Goal: Task Accomplishment & Management: Use online tool/utility

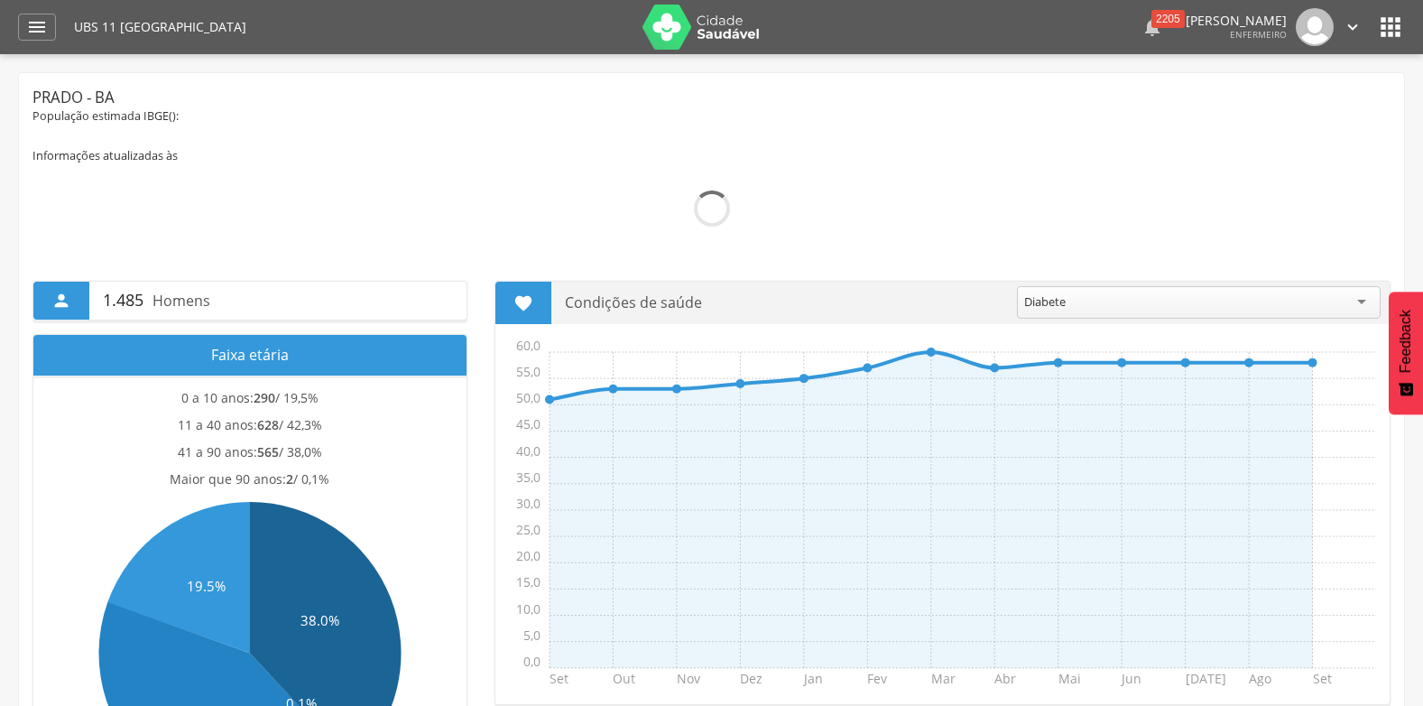
click at [1152, 25] on div "2205" at bounding box center [1168, 19] width 33 height 18
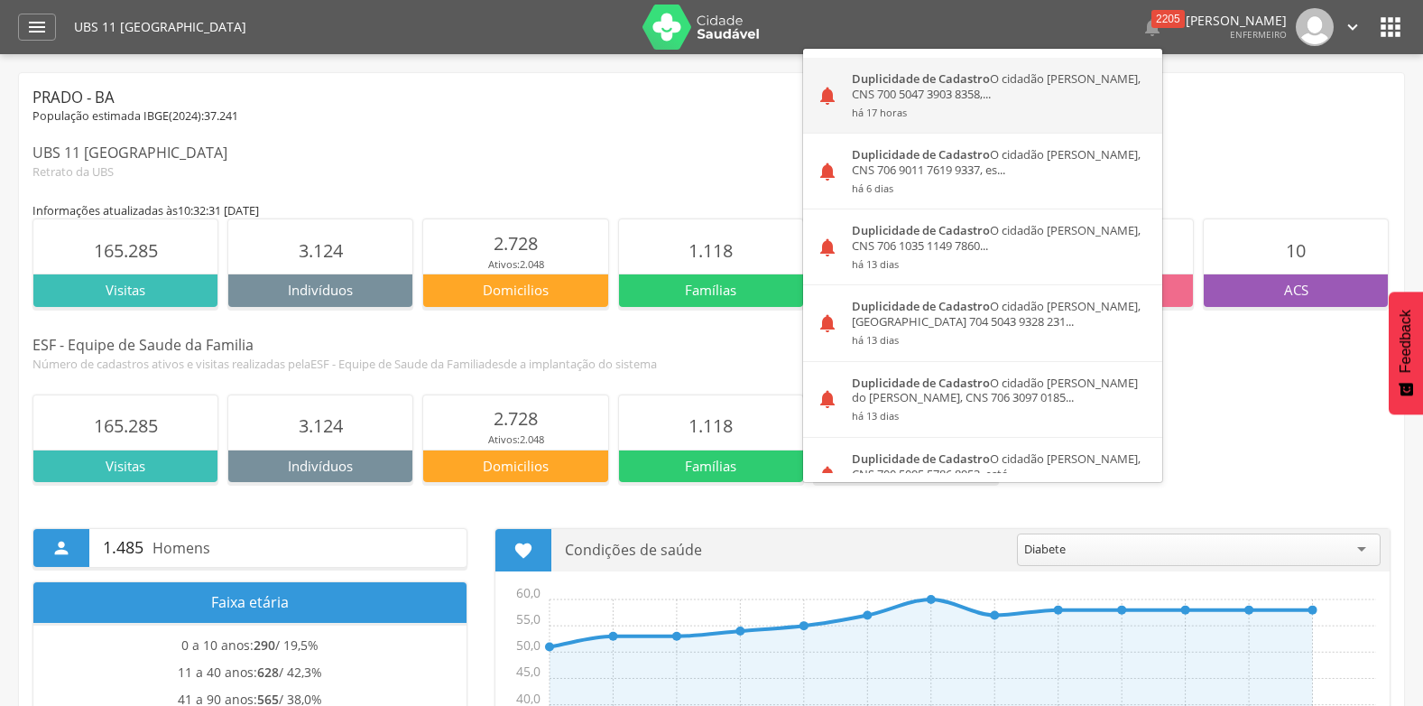
click at [895, 97] on div "Duplicidade de Cadastro O cidadão [PERSON_NAME], CNS 700 5047 3903 8358,... há …" at bounding box center [1001, 95] width 324 height 75
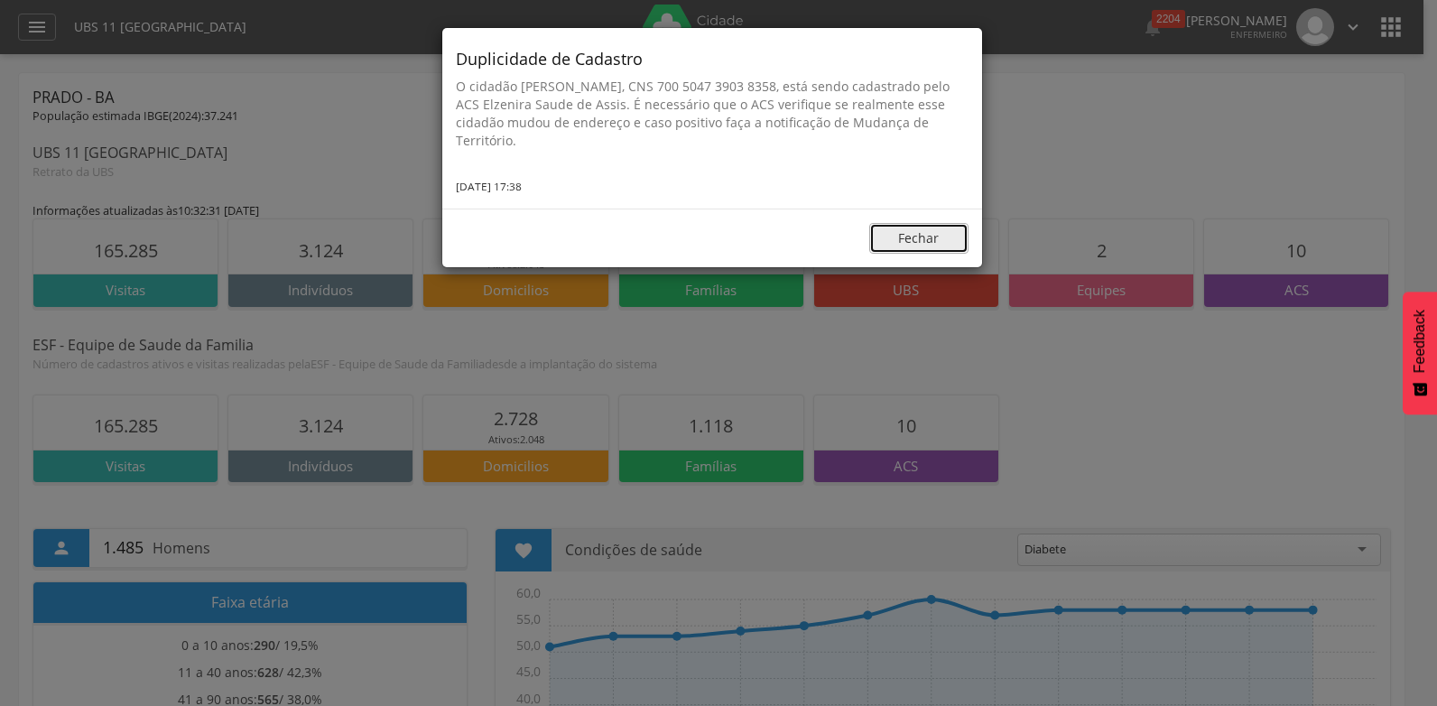
click at [913, 236] on button "Fechar" at bounding box center [918, 238] width 99 height 31
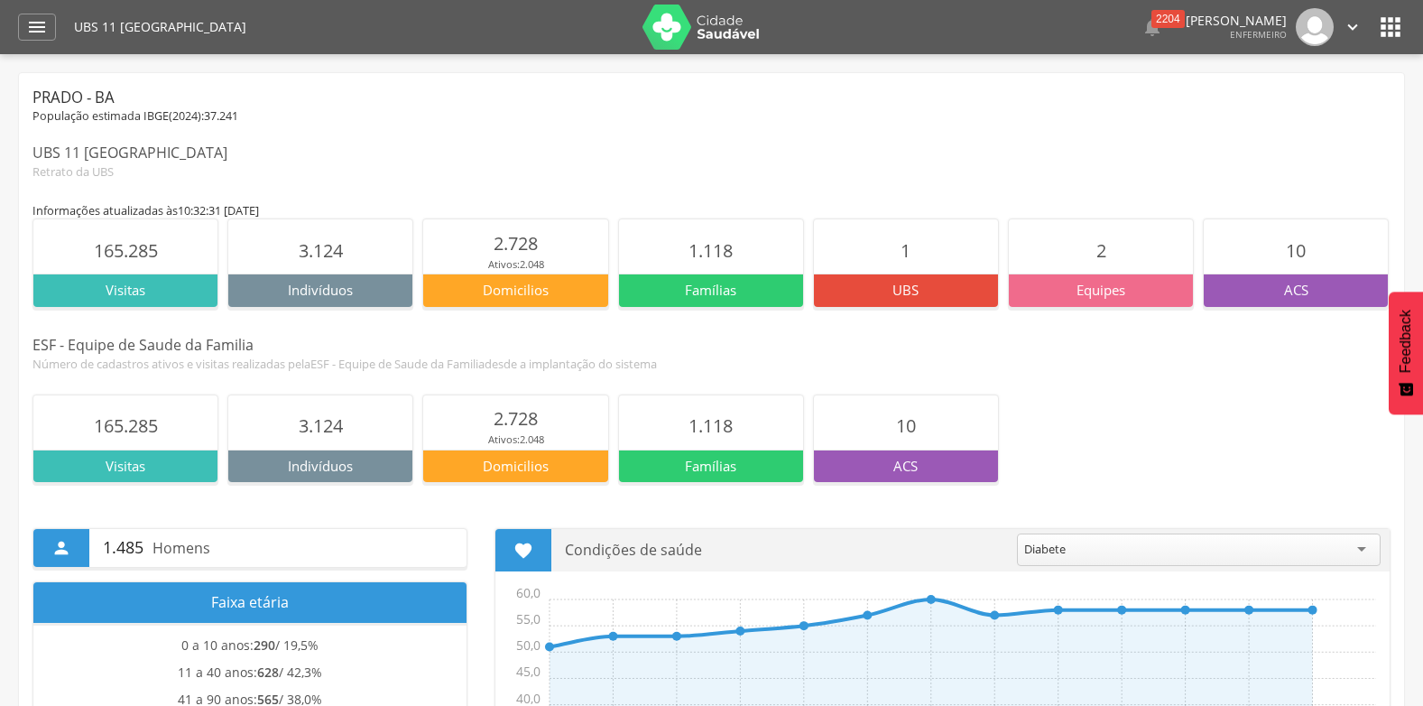
drag, startPoint x: 891, startPoint y: 173, endPoint x: 910, endPoint y: 158, distance: 24.4
click at [903, 164] on div "Retrato da UBS" at bounding box center [711, 171] width 1358 height 16
click at [1142, 19] on icon "" at bounding box center [1153, 27] width 22 height 22
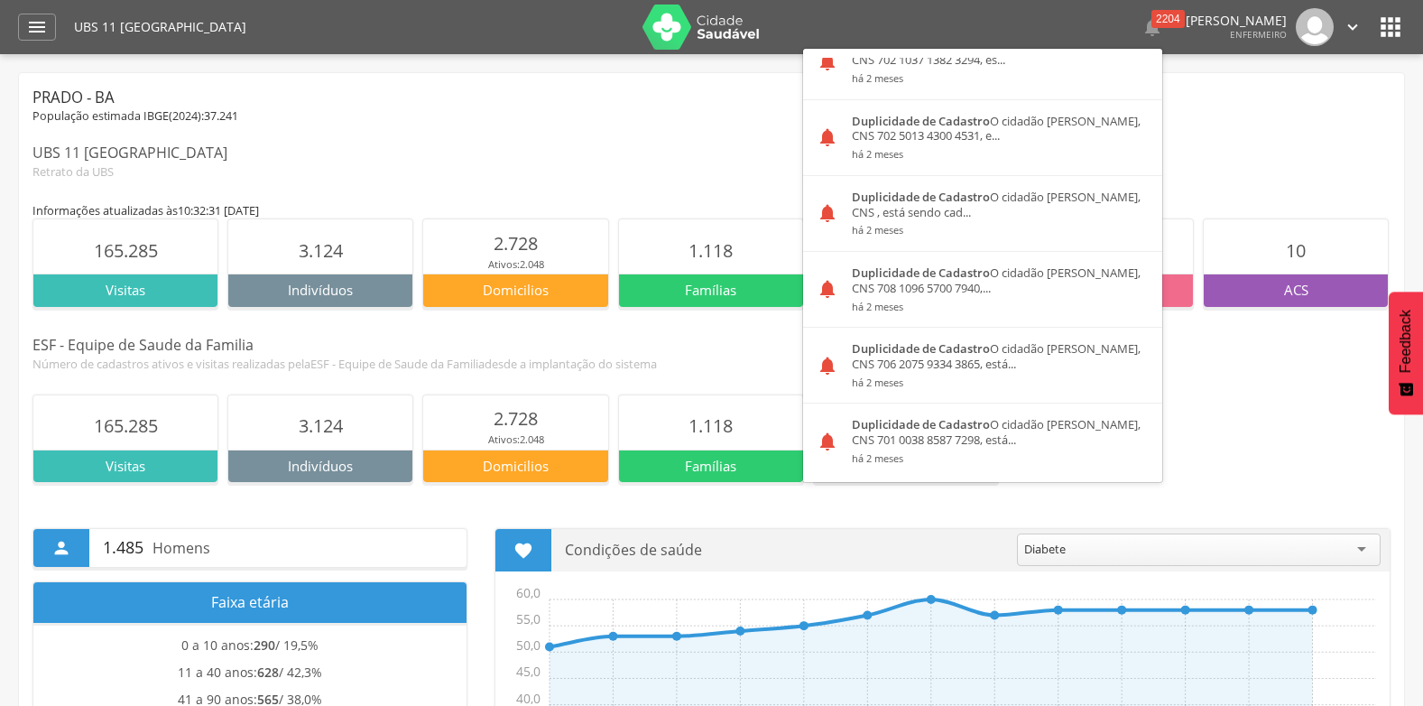
scroll to position [3396, 0]
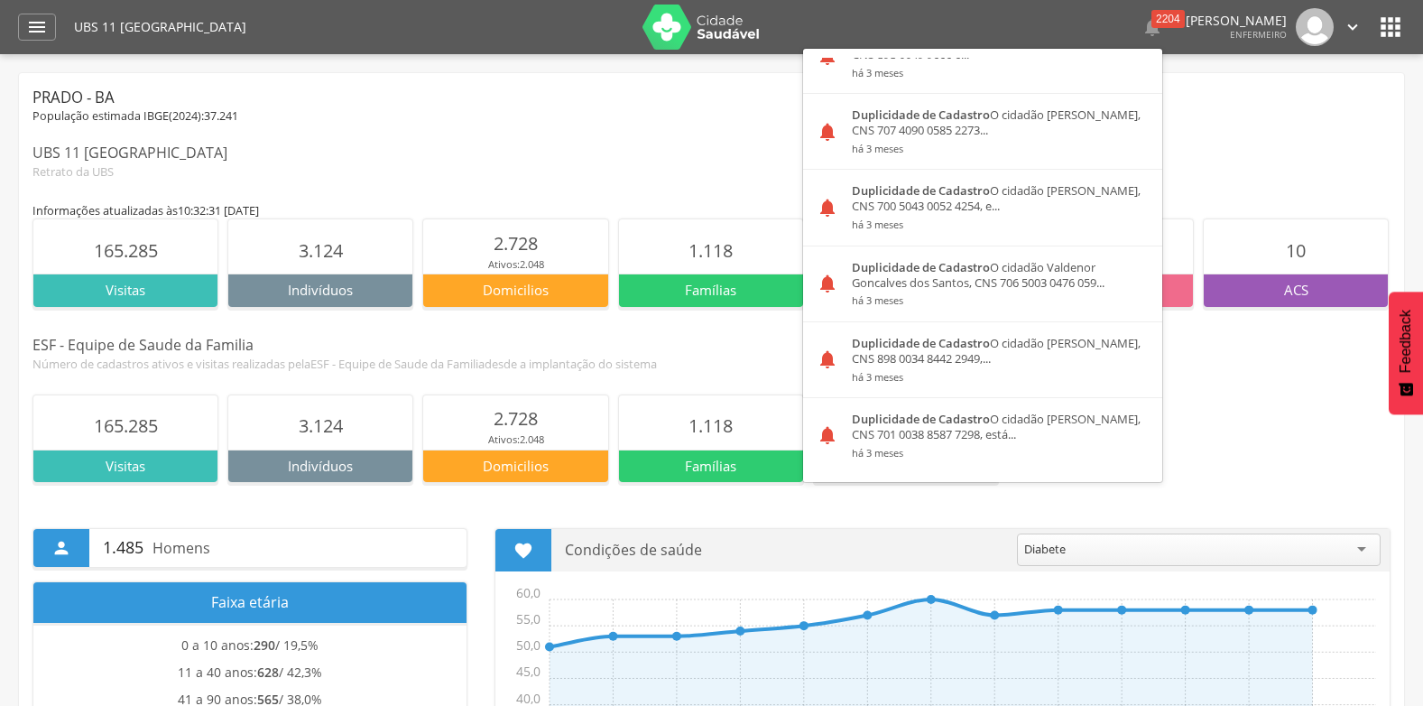
click at [358, 125] on div "Prado - BA População estimada IBGE( 2024 ): 37.241 UBS 11 [GEOGRAPHIC_DATA] Ret…" at bounding box center [711, 133] width 1358 height 93
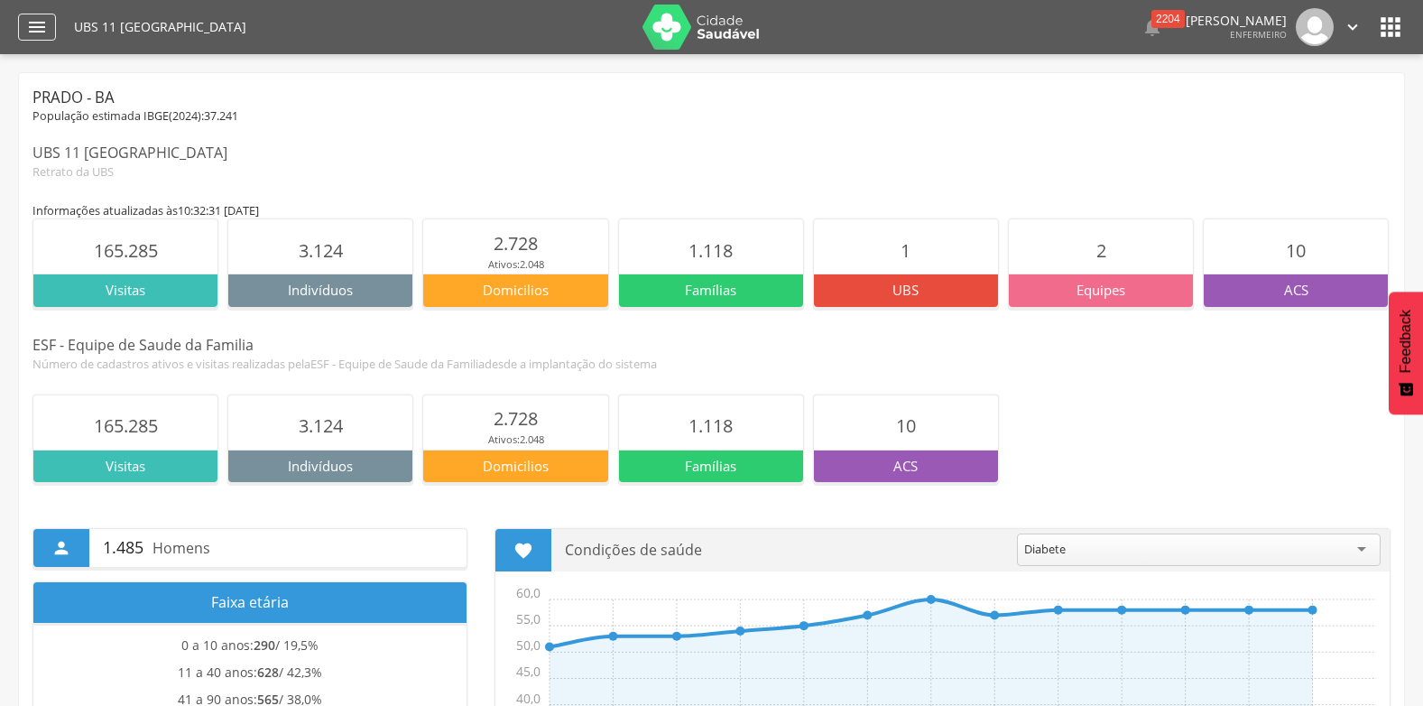
click at [43, 22] on icon "" at bounding box center [37, 27] width 22 height 22
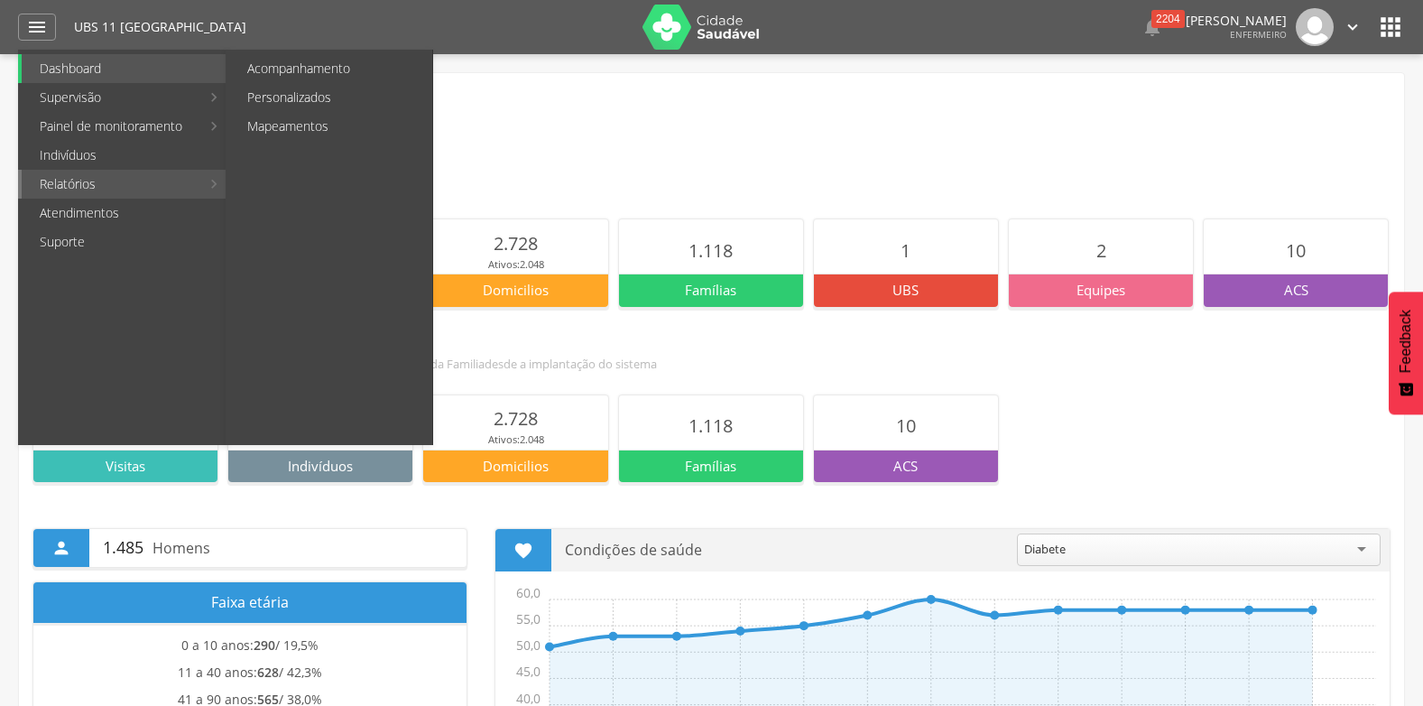
click at [91, 181] on link "Relatórios" at bounding box center [111, 184] width 179 height 29
click at [59, 187] on link "Relatórios" at bounding box center [111, 184] width 179 height 29
click at [312, 73] on link "Acompanhamento" at bounding box center [330, 68] width 203 height 29
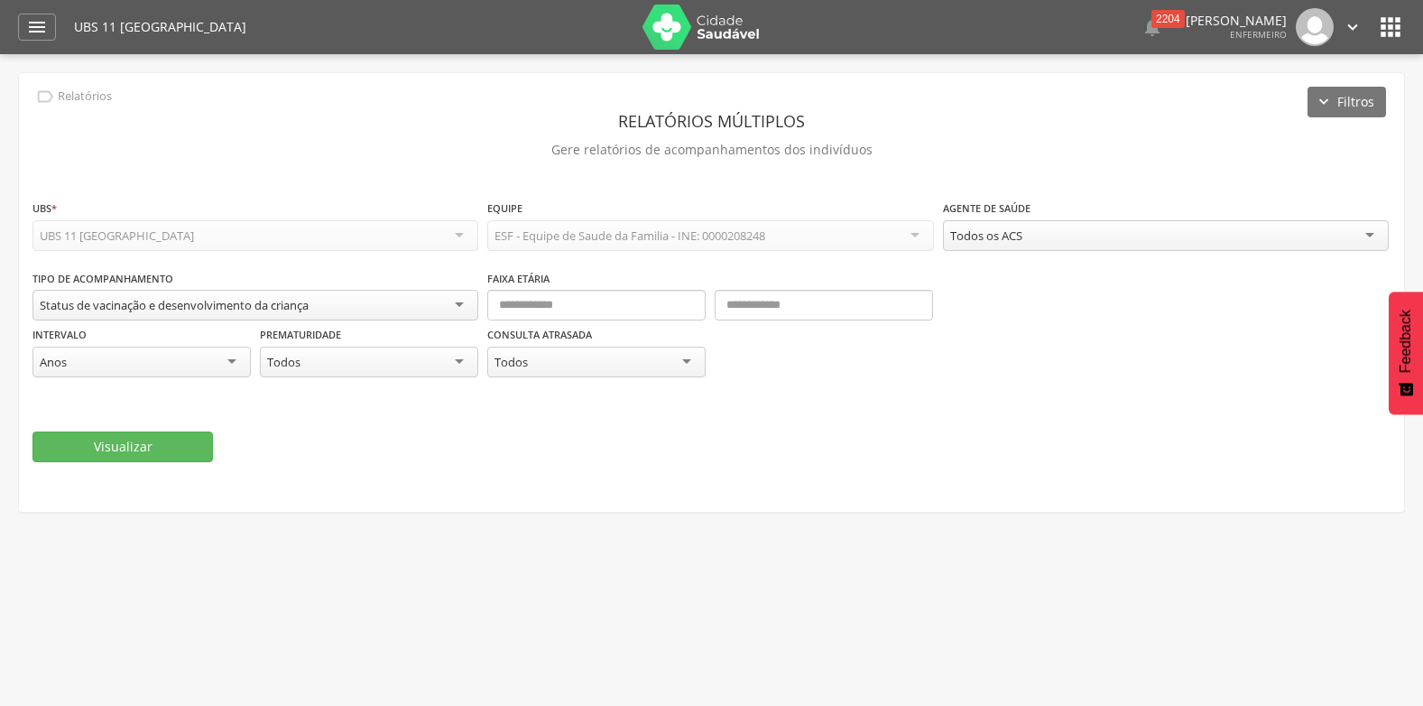
click at [413, 309] on div "Status de vacinação e desenvolvimento da criança" at bounding box center [255, 305] width 446 height 31
click at [418, 304] on div "Status de vacinação e desenvolvimento da criança" at bounding box center [255, 306] width 446 height 32
click at [420, 304] on div "Status de vacinação e desenvolvimento da criança" at bounding box center [255, 305] width 446 height 31
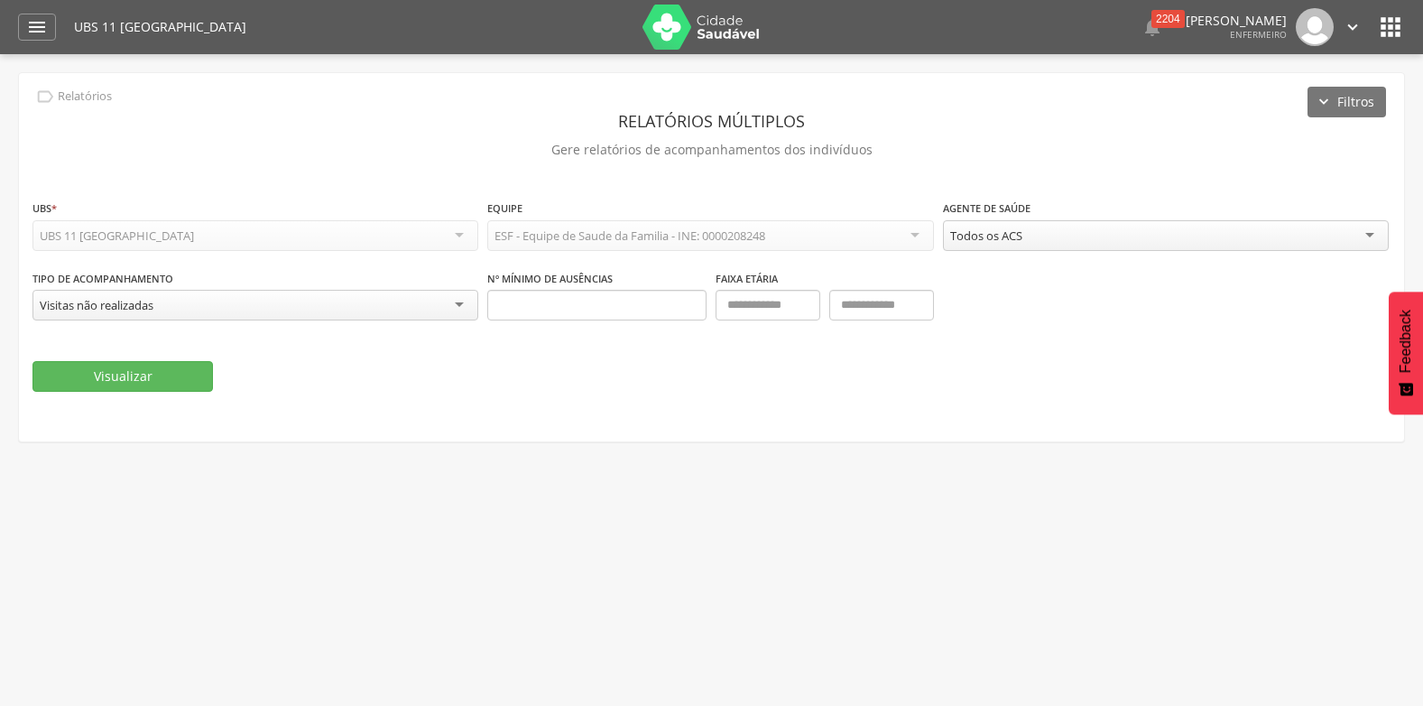
click at [437, 307] on div "Visitas não realizadas" at bounding box center [255, 305] width 446 height 31
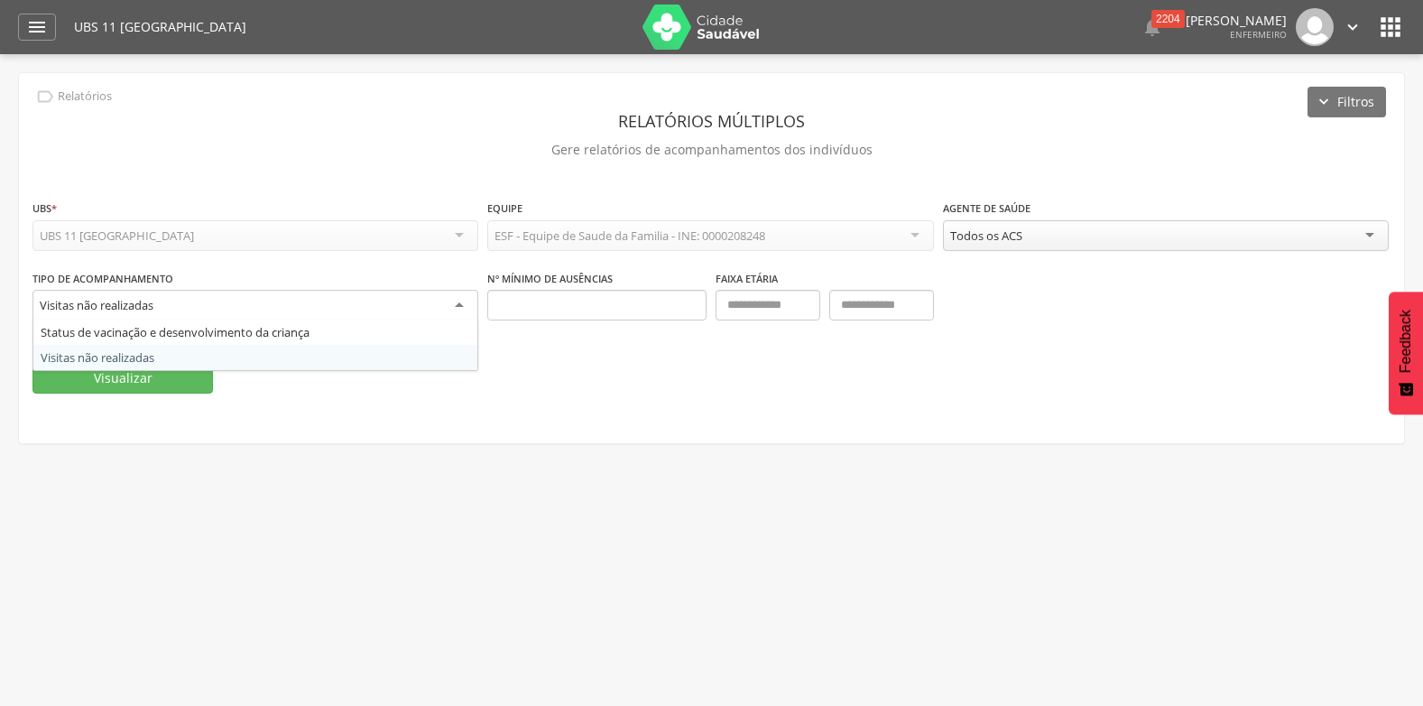
click at [606, 357] on fieldset "**********" at bounding box center [711, 296] width 1358 height 195
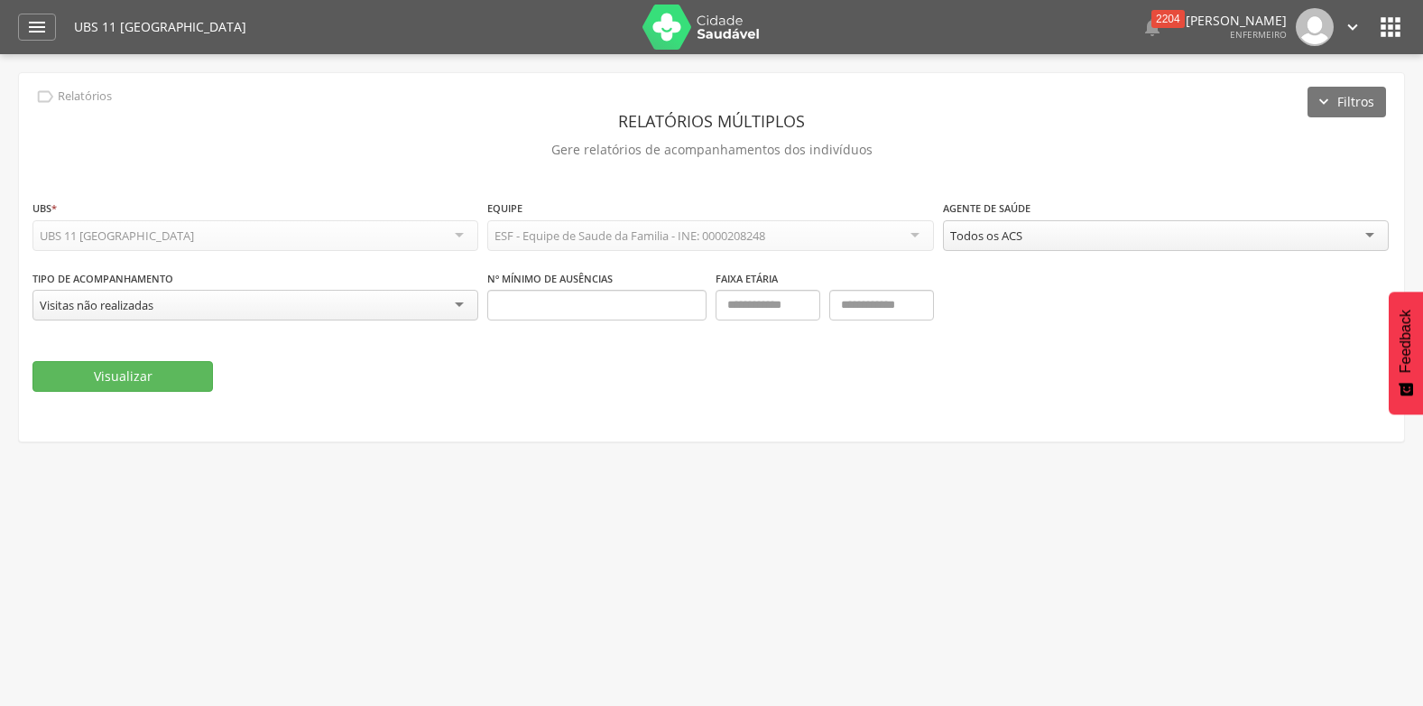
click at [998, 233] on div "Todos os ACS" at bounding box center [986, 235] width 72 height 16
click at [1001, 262] on div "**********" at bounding box center [711, 234] width 1358 height 70
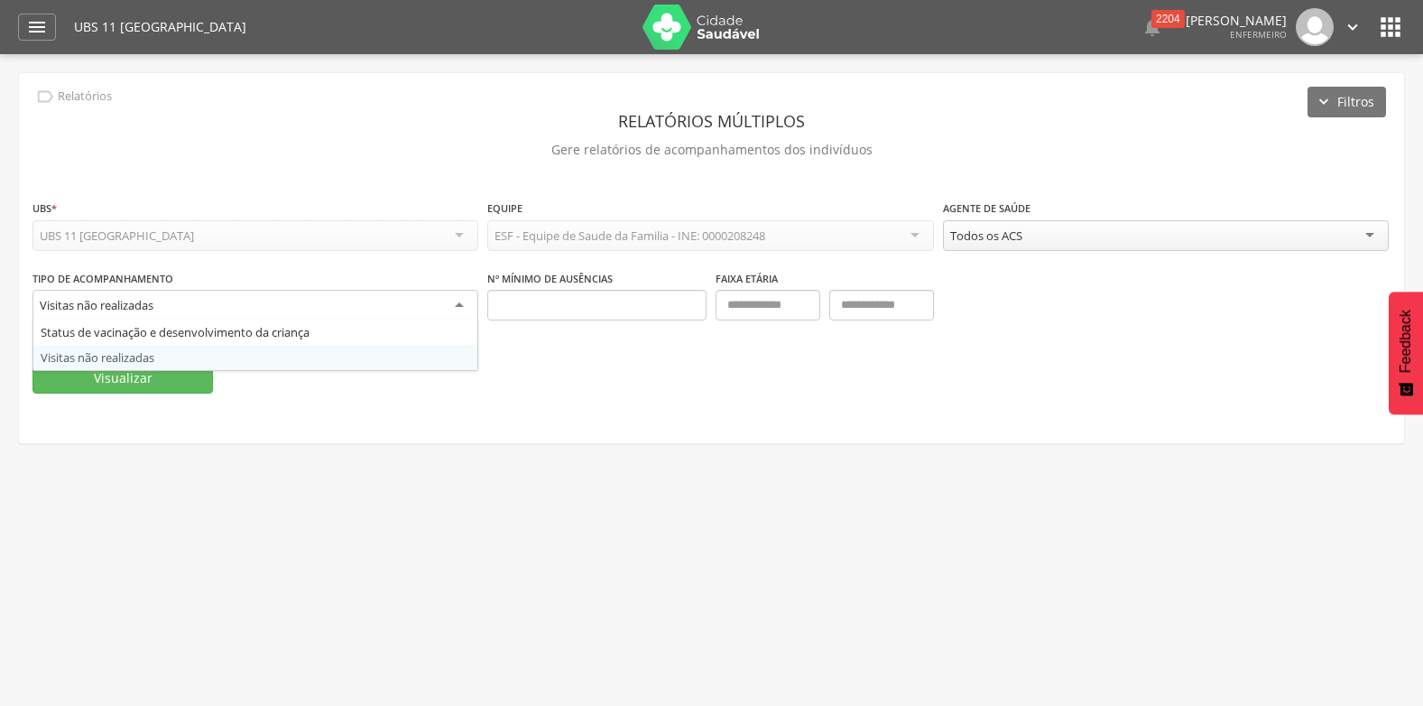
click at [288, 290] on div "Visitas não realizadas" at bounding box center [255, 306] width 446 height 32
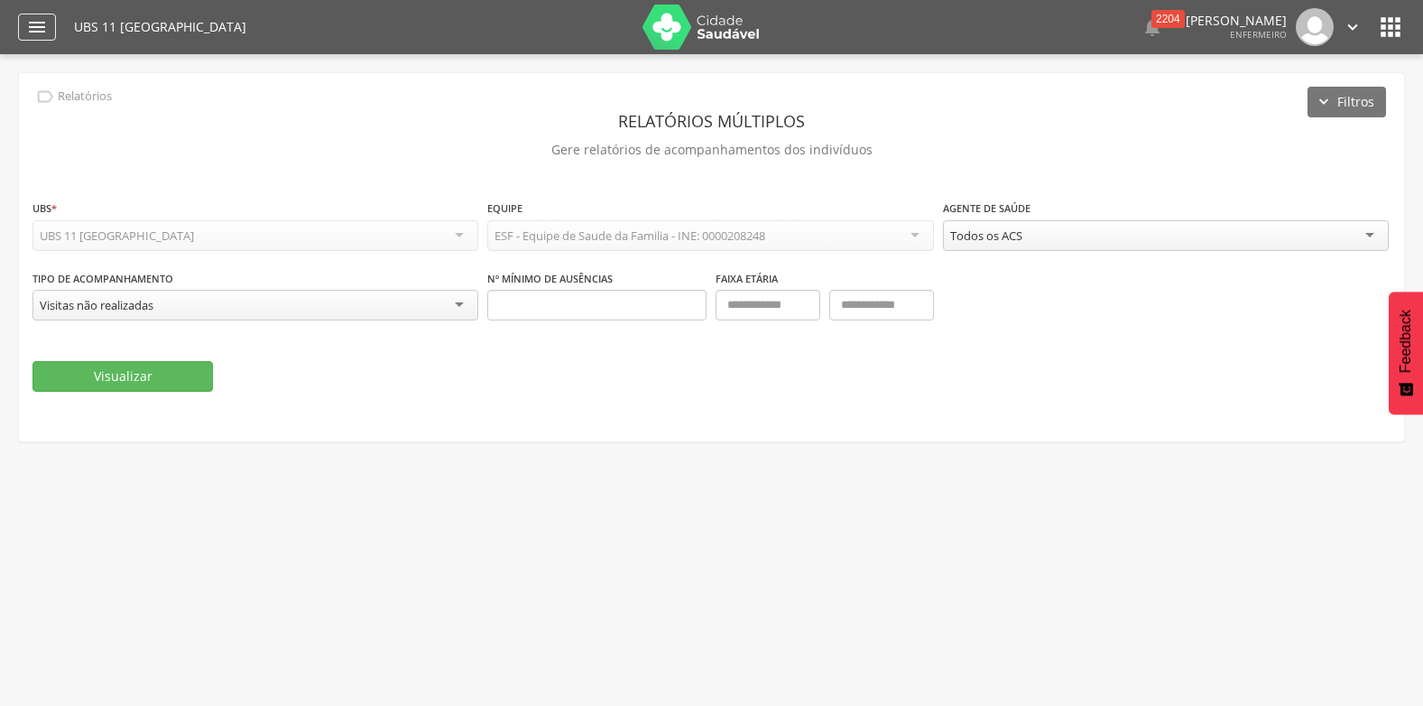
click at [52, 19] on div "" at bounding box center [37, 27] width 38 height 27
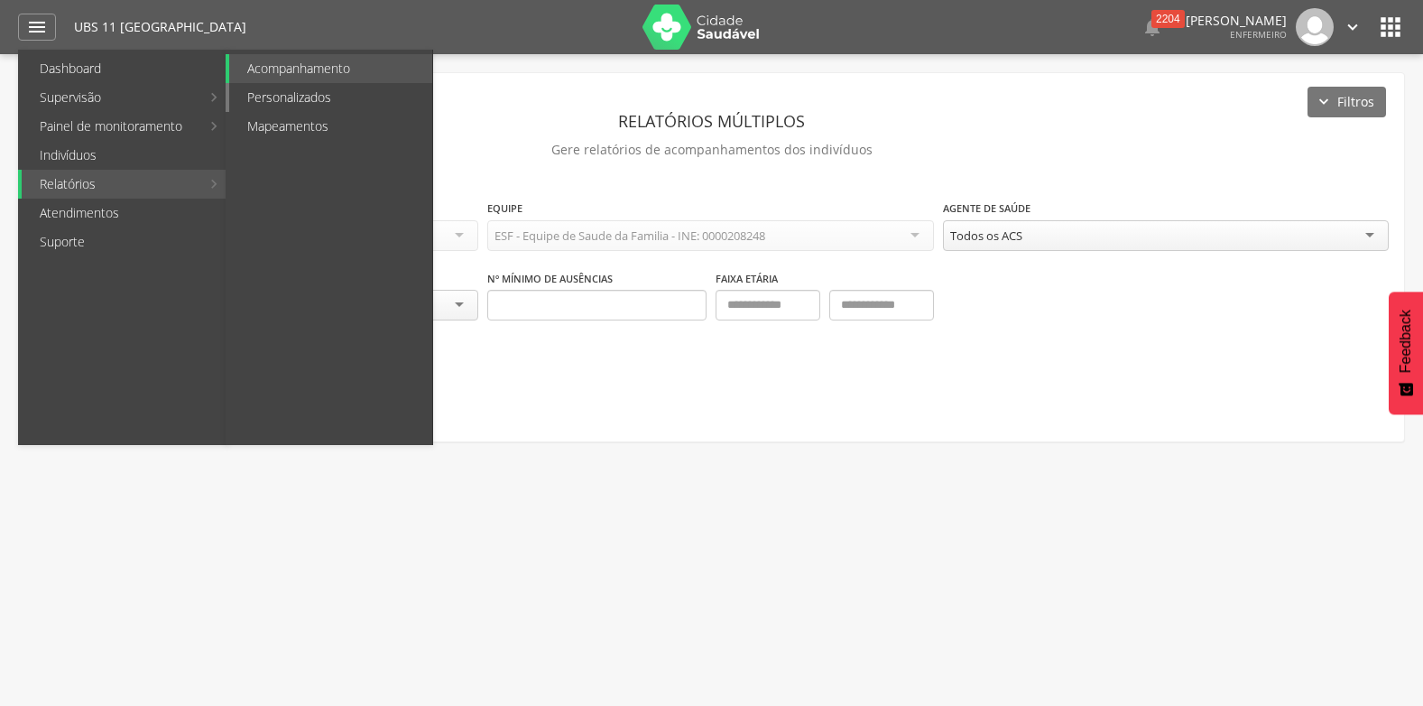
click at [290, 96] on link "Personalizados" at bounding box center [330, 97] width 203 height 29
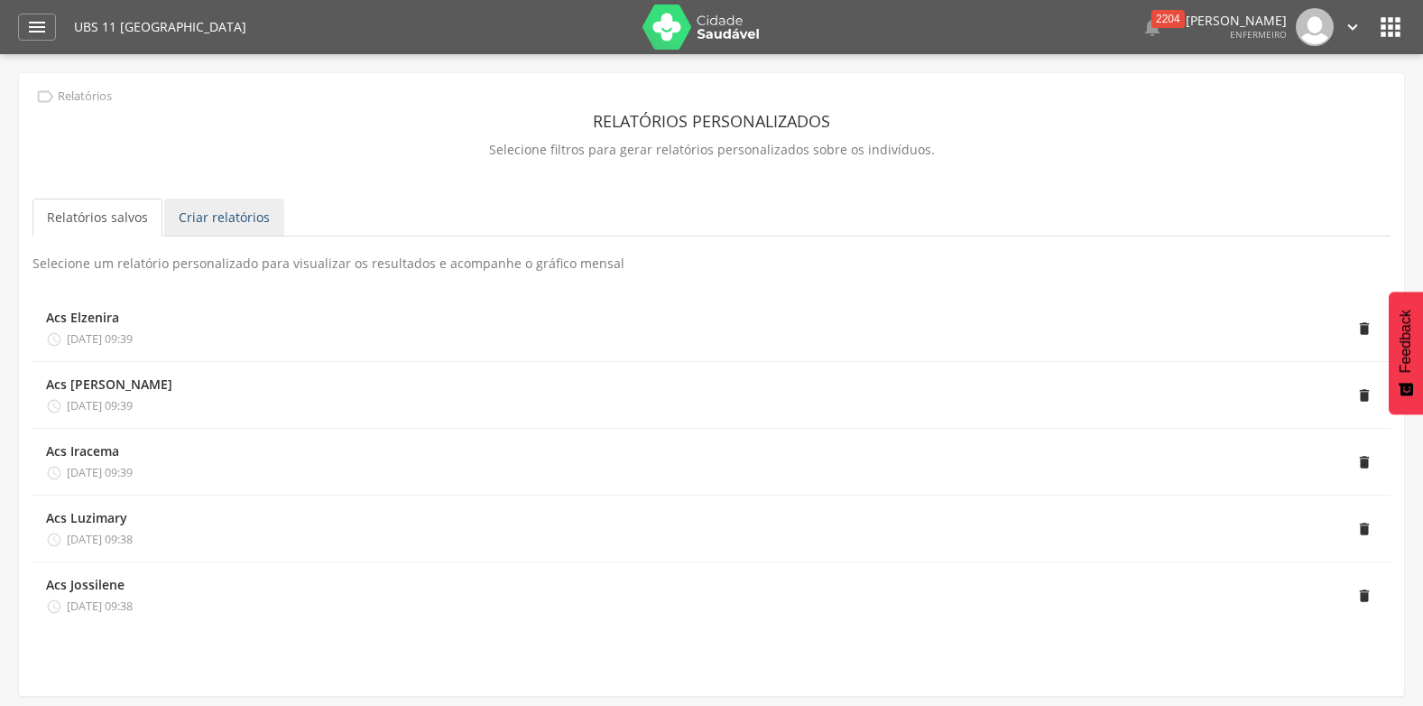
click at [199, 208] on link "Criar relatórios" at bounding box center [224, 218] width 120 height 38
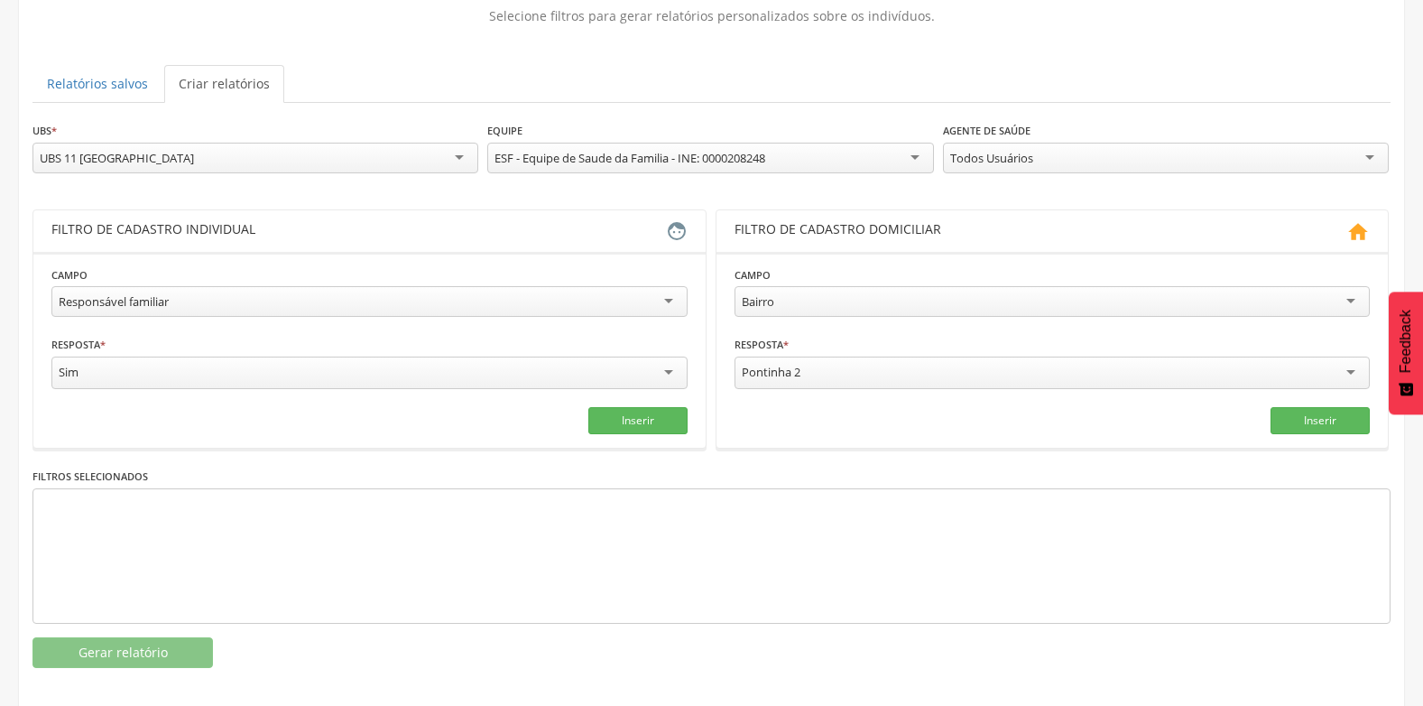
scroll to position [144, 0]
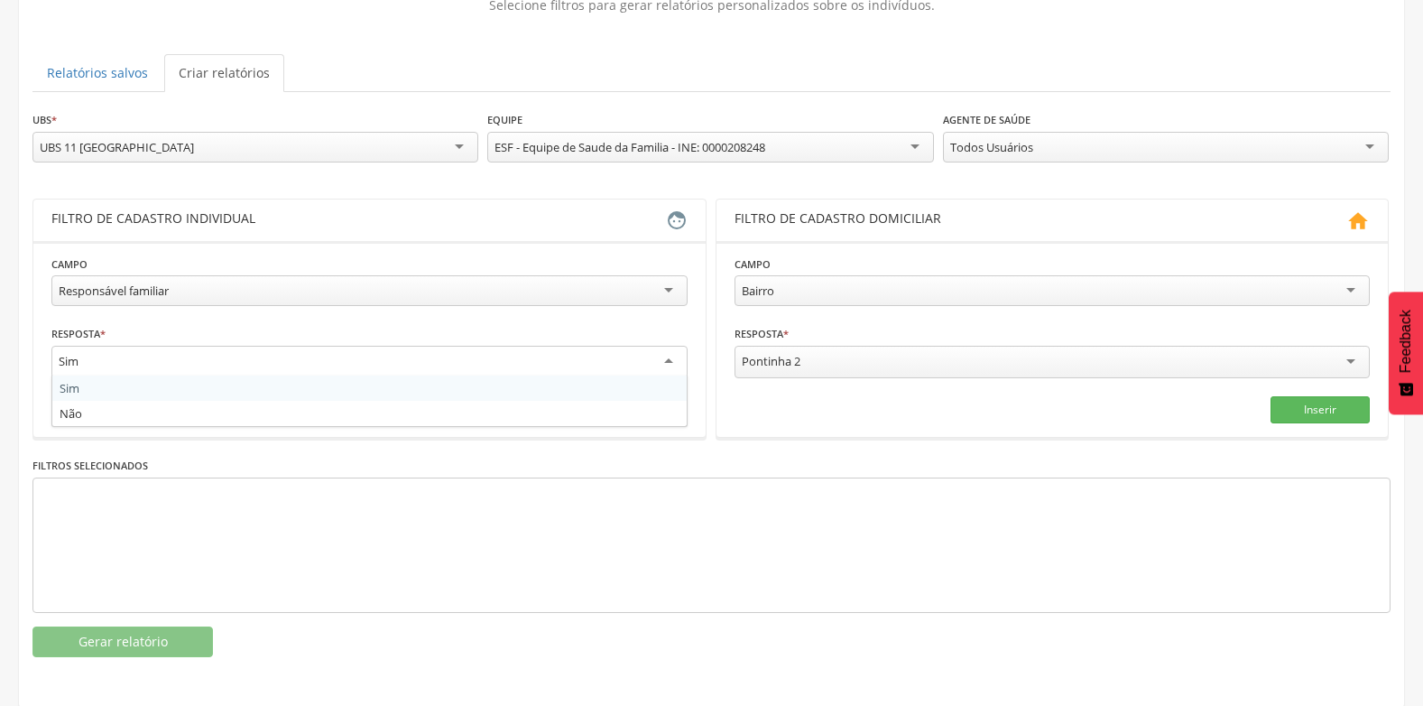
click at [197, 357] on div "Sim" at bounding box center [369, 362] width 636 height 32
click at [197, 357] on div "Sim" at bounding box center [369, 361] width 636 height 31
click at [243, 267] on div "**********" at bounding box center [369, 283] width 636 height 57
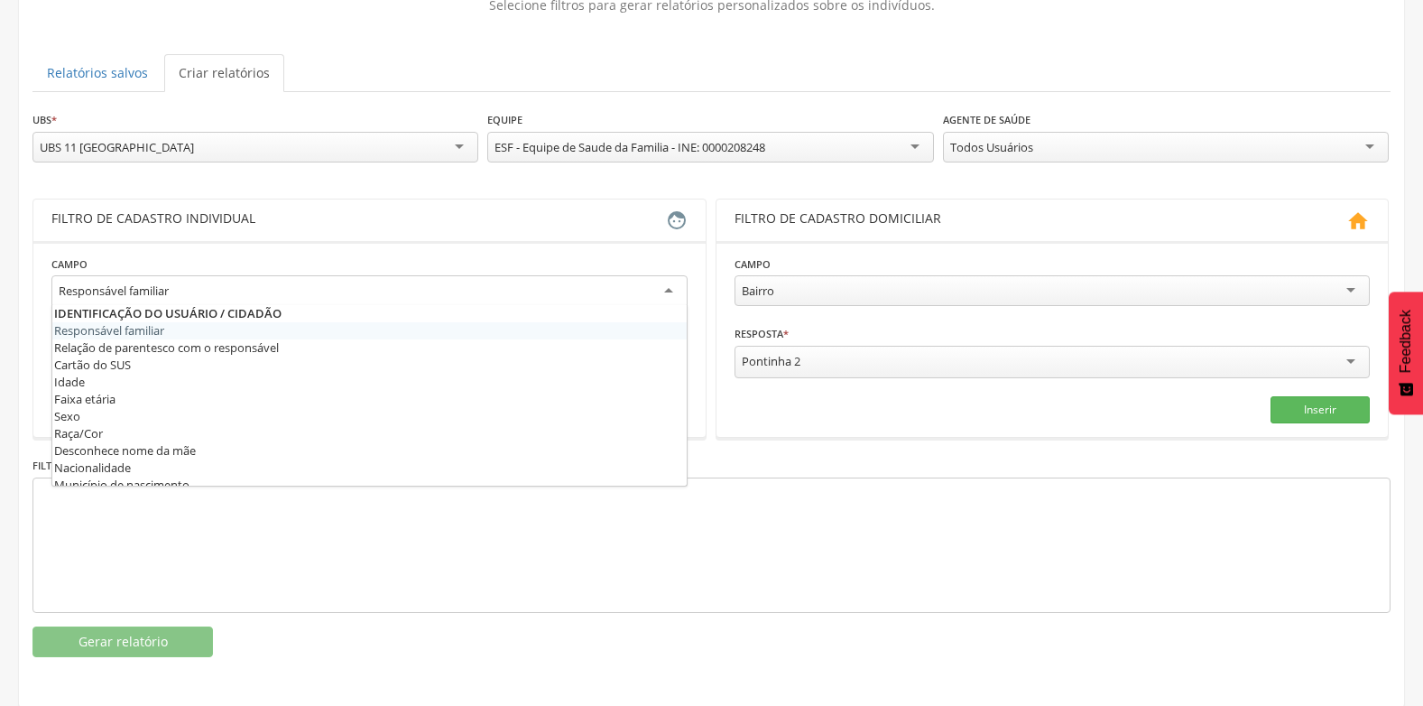
click at [237, 277] on div "Responsável familiar" at bounding box center [369, 291] width 636 height 32
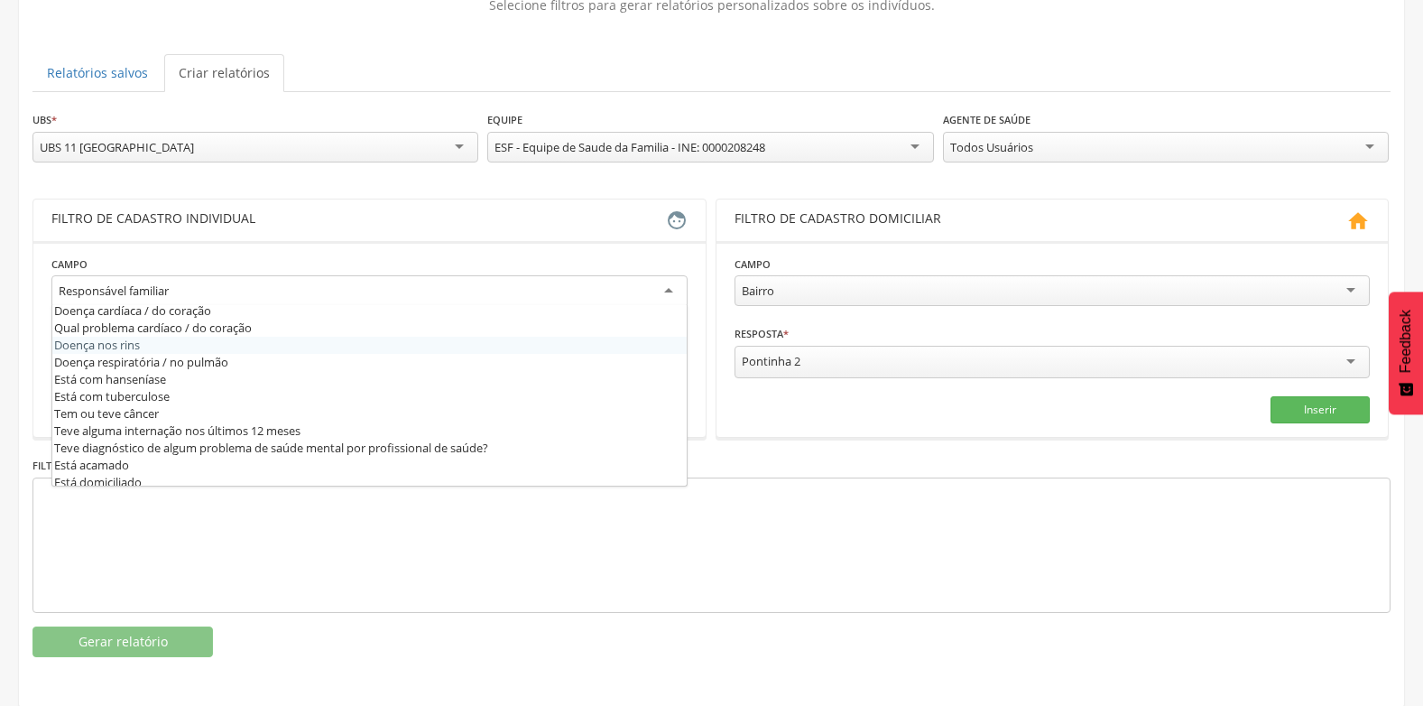
scroll to position [722, 0]
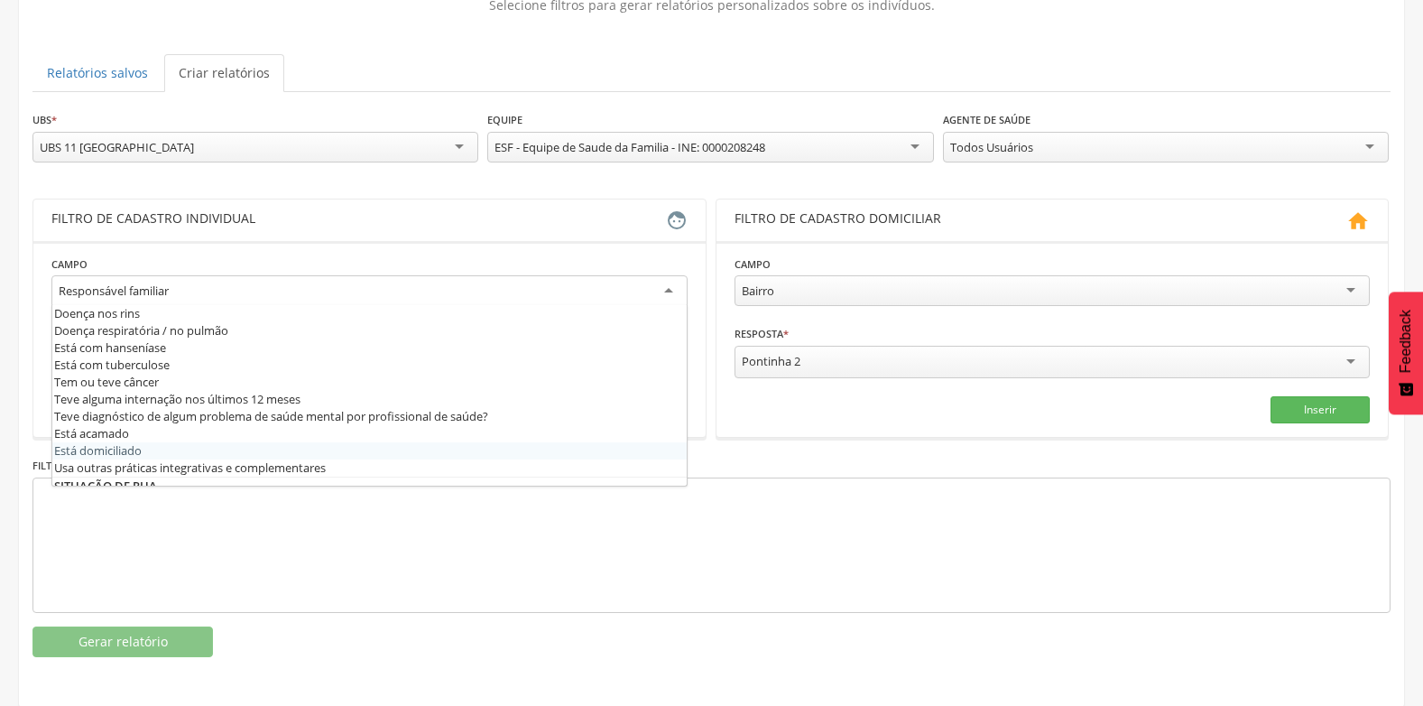
click at [959, 353] on div "Pontinha 2" at bounding box center [1053, 362] width 636 height 32
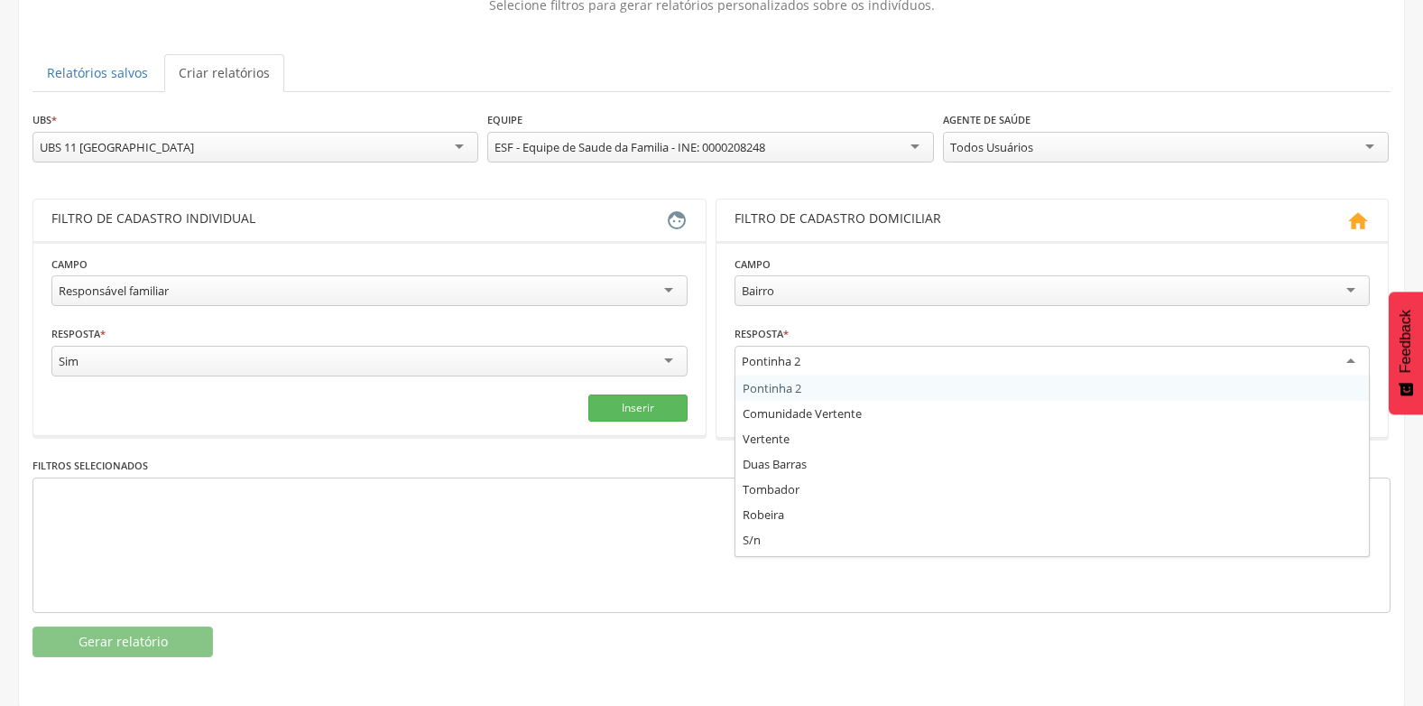
scroll to position [17, 0]
click at [422, 289] on div "Responsável familiar" at bounding box center [369, 290] width 636 height 31
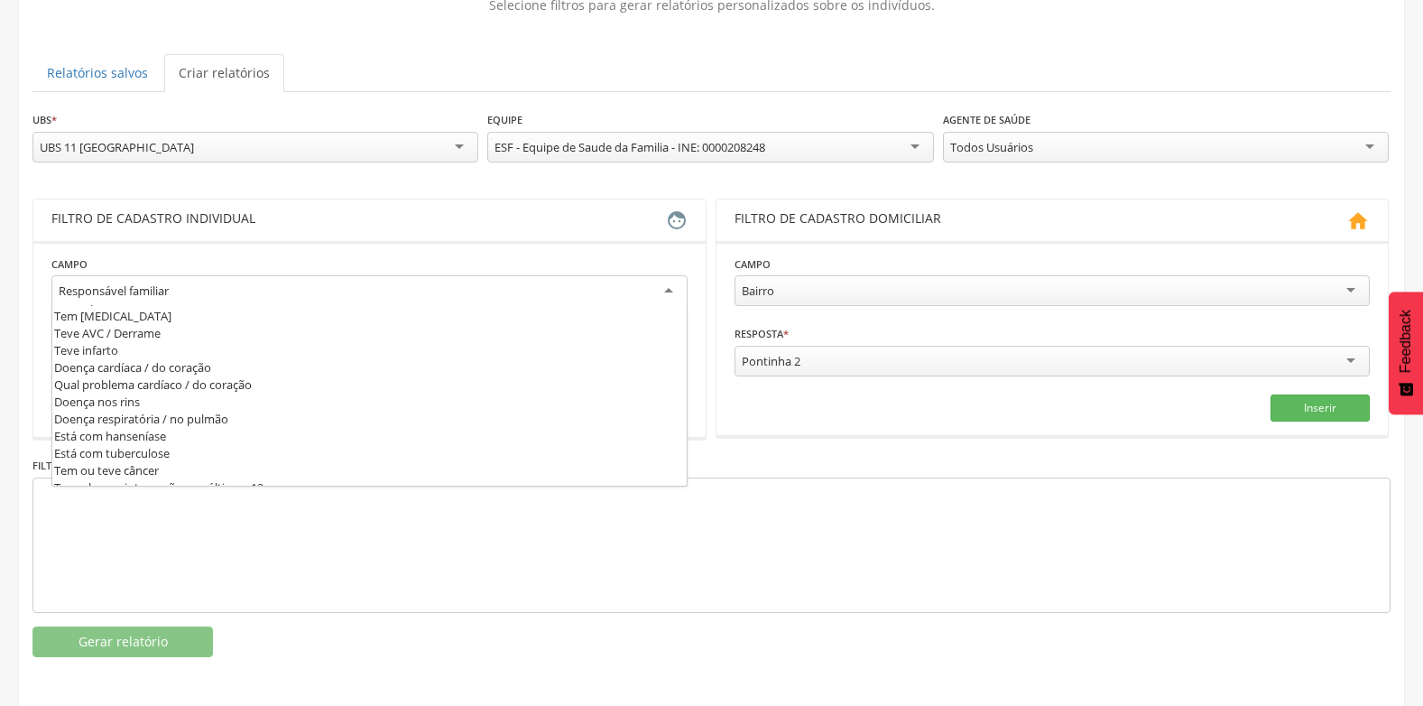
scroll to position [524, 0]
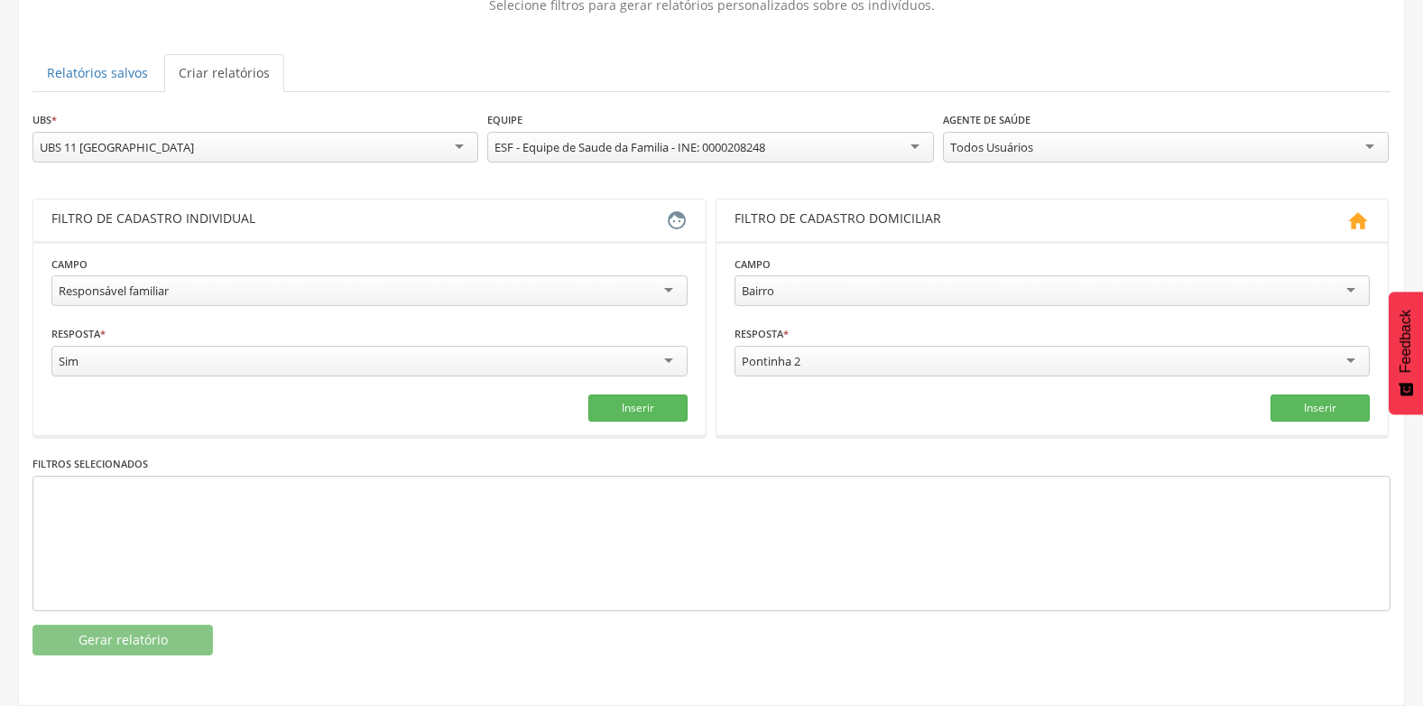
drag, startPoint x: 192, startPoint y: 302, endPoint x: 2, endPoint y: 283, distance: 191.4
click at [2, 283] on div " Supervisão  Distritos  Ubs Coordenador: - Prado / BA Intervalo de Tempo  S…" at bounding box center [711, 263] width 1423 height 706
click at [137, 285] on div "Responsável familiar" at bounding box center [114, 291] width 110 height 16
